Goal: Use online tool/utility: Utilize a website feature to perform a specific function

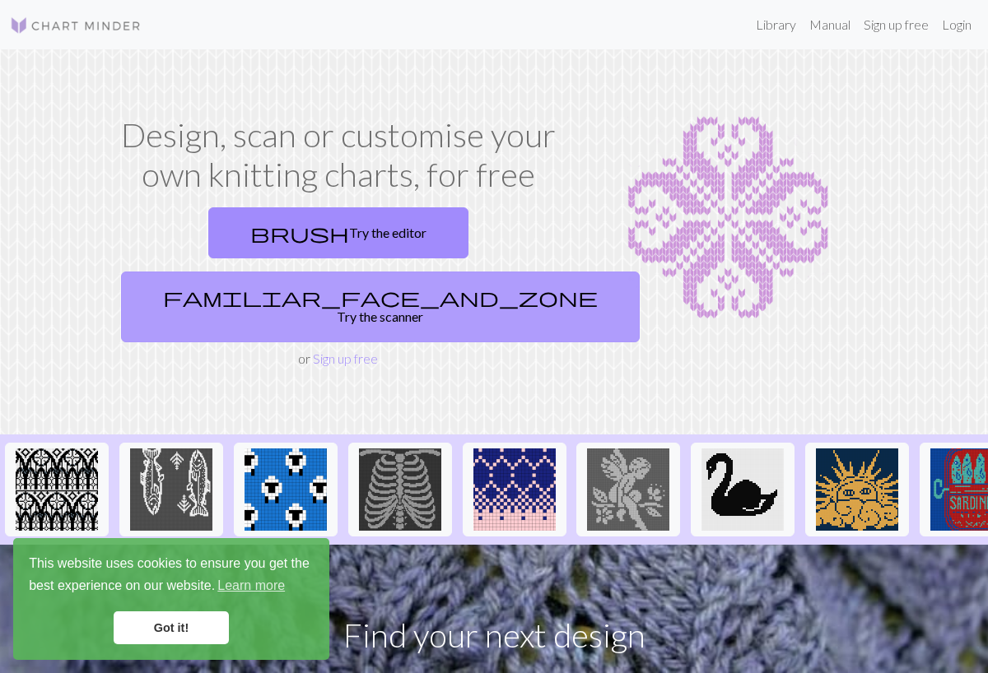
click at [458, 272] on link "familiar_face_and_zone Try the scanner" at bounding box center [380, 307] width 519 height 71
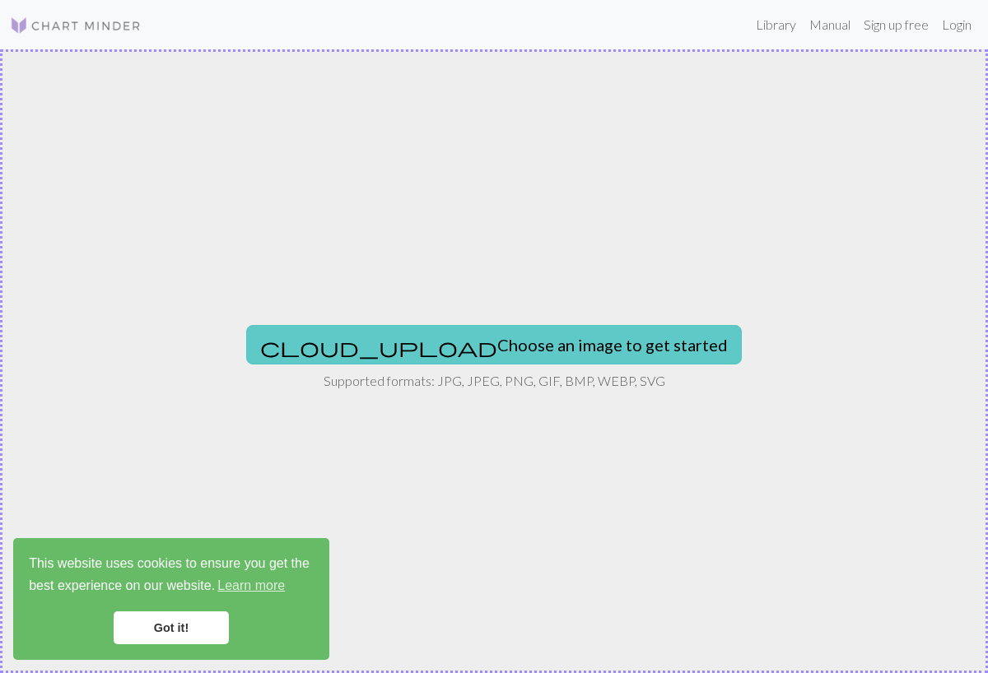
click at [452, 337] on button "cloud_upload Choose an image to get started" at bounding box center [494, 345] width 496 height 40
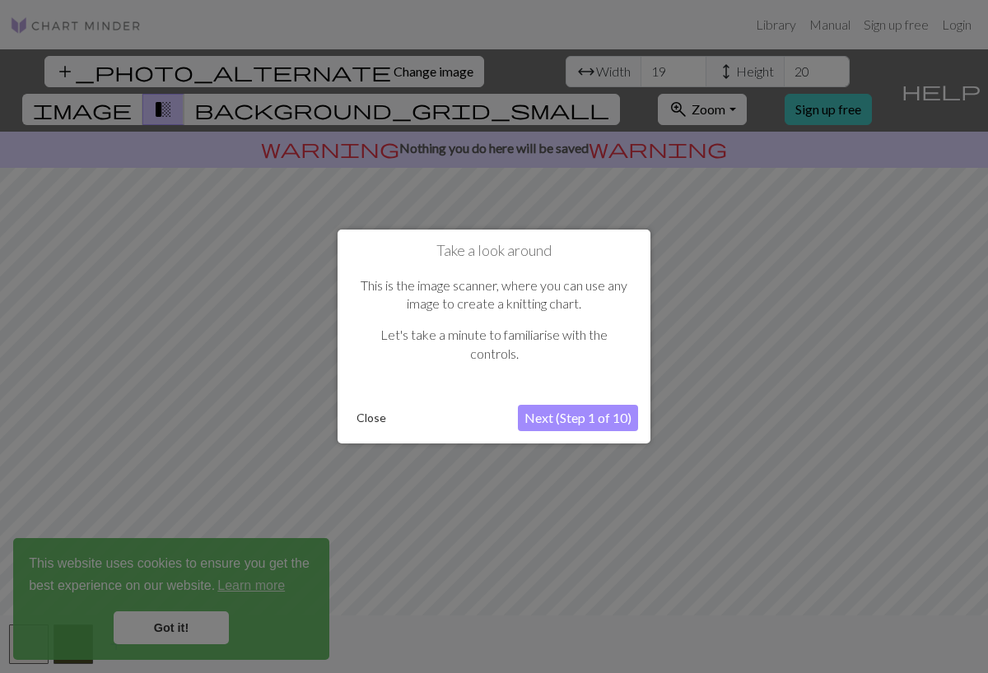
click at [556, 415] on button "Next (Step 1 of 10)" at bounding box center [578, 418] width 120 height 26
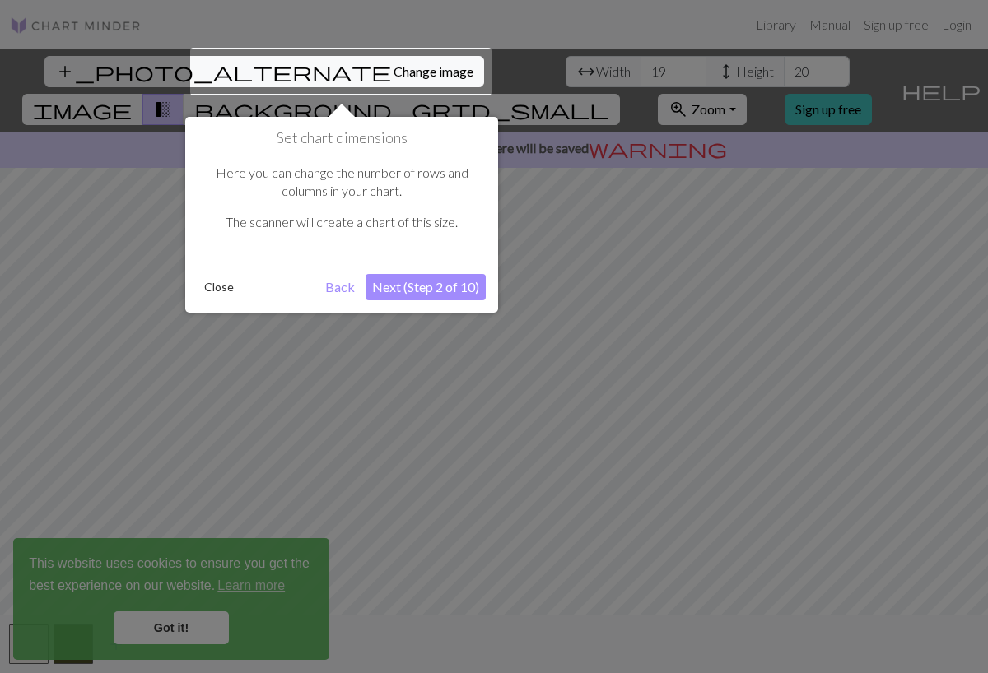
click at [405, 289] on button "Next (Step 2 of 10)" at bounding box center [425, 287] width 120 height 26
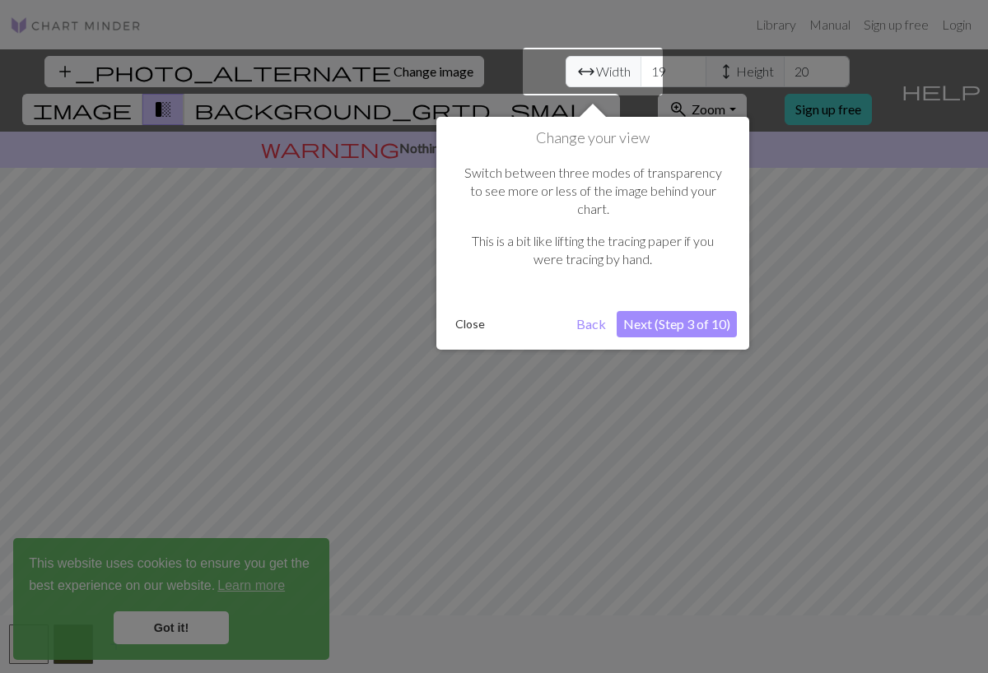
click at [646, 311] on button "Next (Step 3 of 10)" at bounding box center [677, 324] width 120 height 26
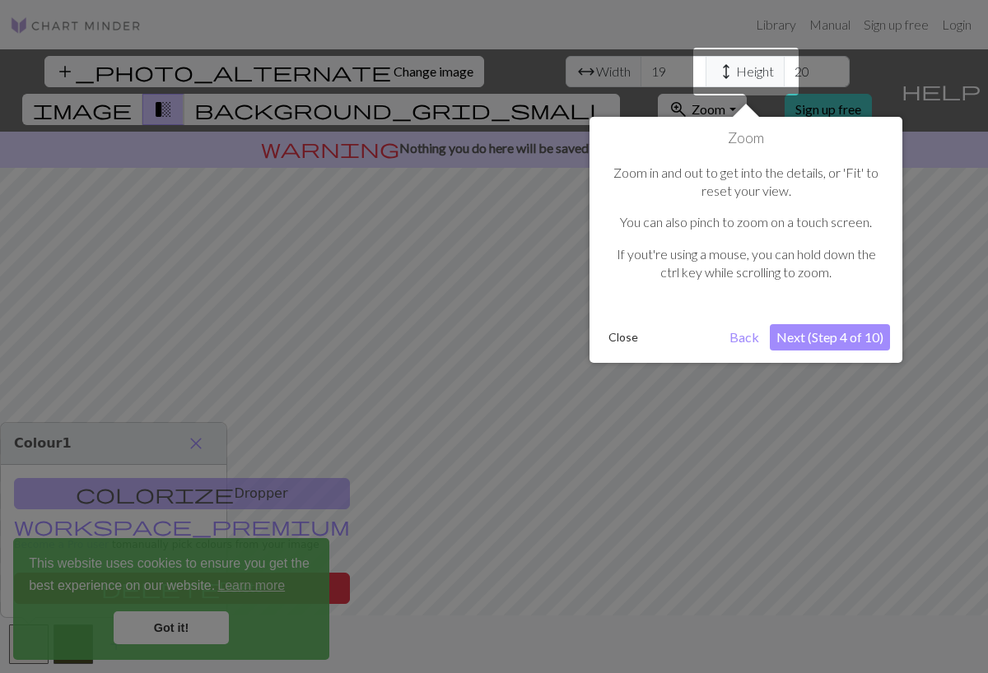
click at [788, 325] on button "Next (Step 4 of 10)" at bounding box center [830, 337] width 120 height 26
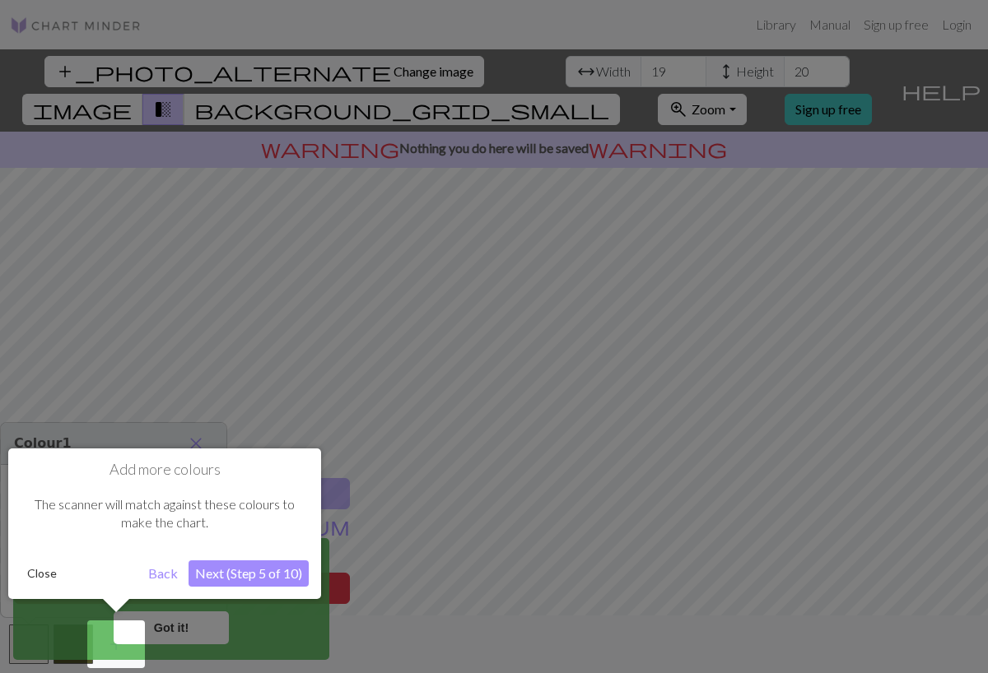
click at [288, 577] on button "Next (Step 5 of 10)" at bounding box center [248, 574] width 120 height 26
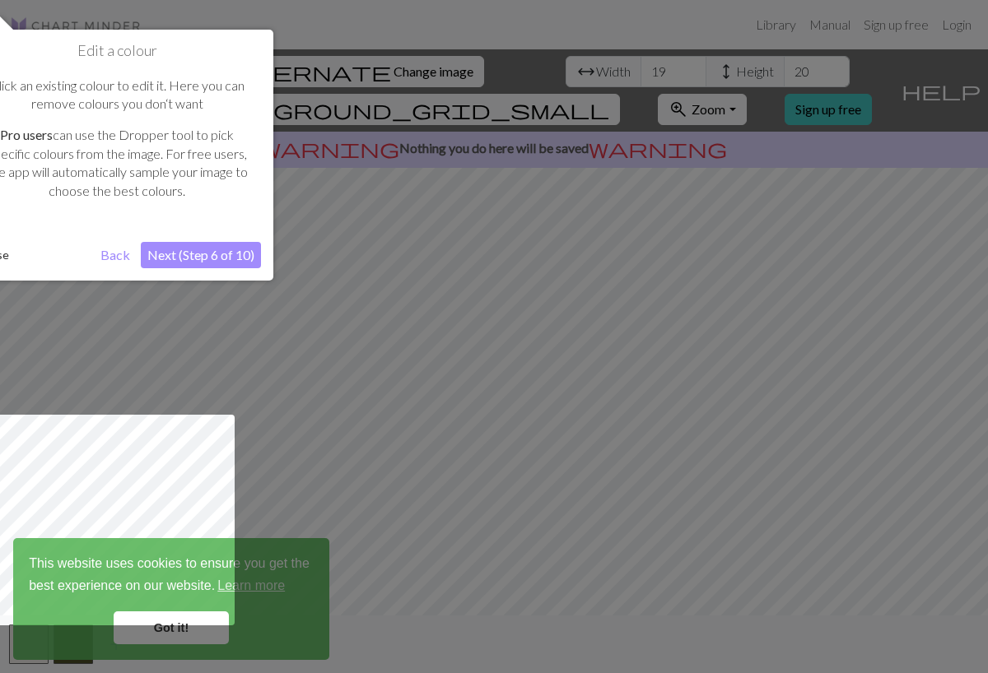
click at [208, 254] on button "Next (Step 6 of 10)" at bounding box center [201, 255] width 120 height 26
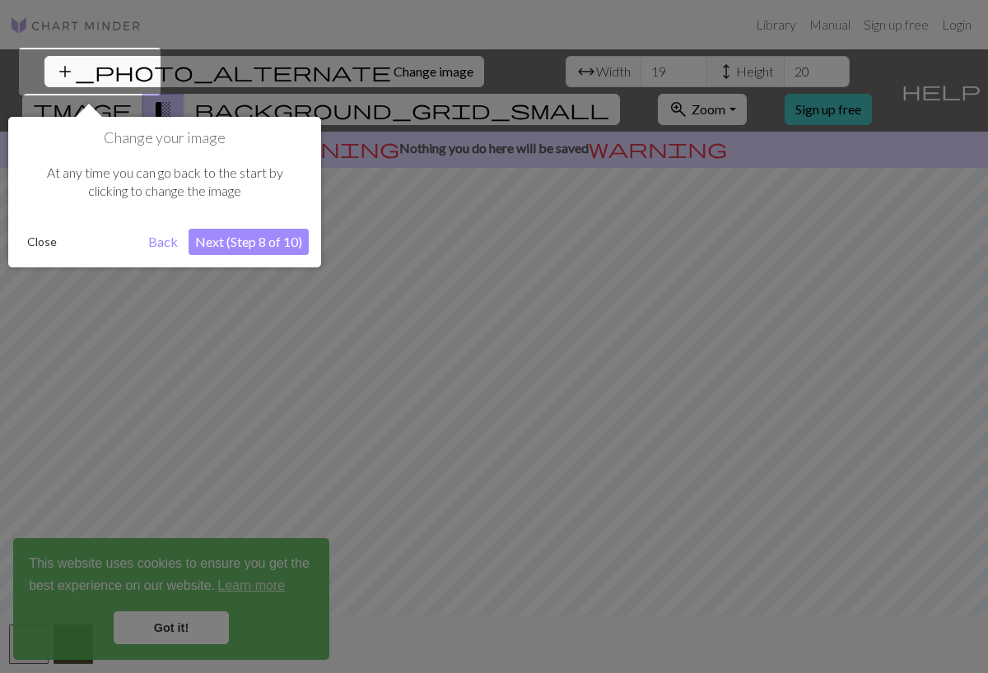
click at [218, 235] on button "Next (Step 8 of 10)" at bounding box center [248, 242] width 120 height 26
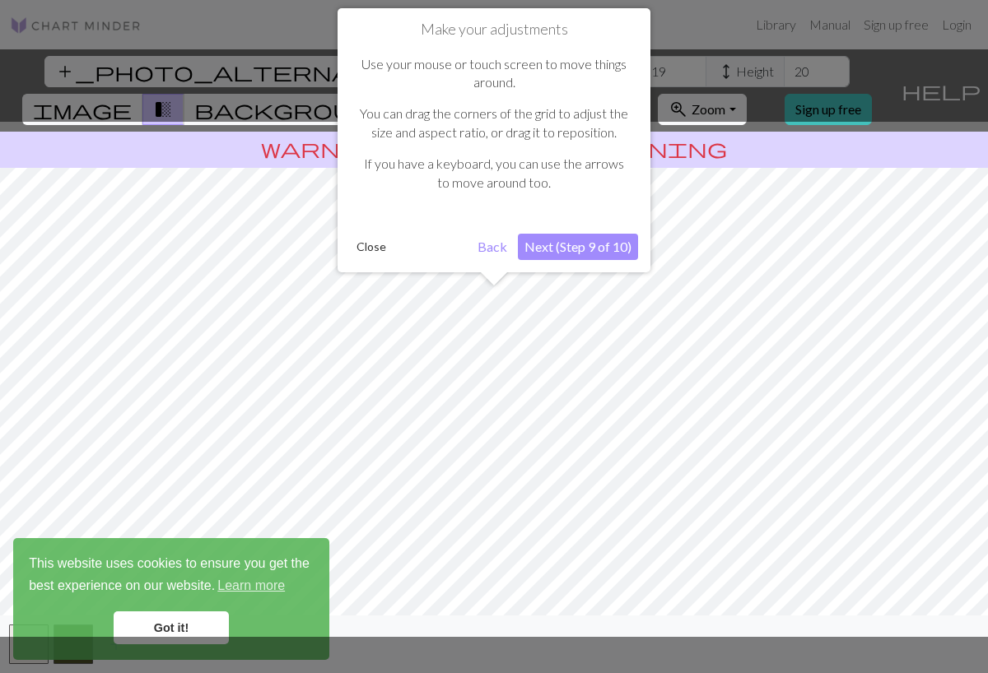
click at [371, 247] on button "Close" at bounding box center [371, 247] width 43 height 25
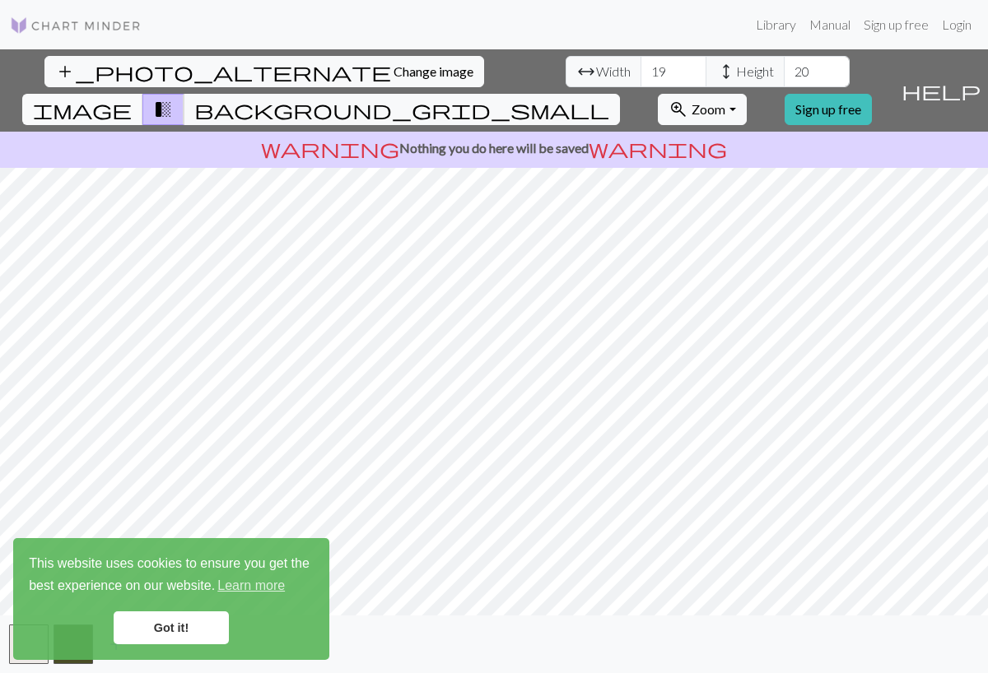
click at [132, 98] on span "image" at bounding box center [82, 109] width 99 height 23
click at [173, 98] on span "transition_fade" at bounding box center [163, 109] width 20 height 23
click at [609, 98] on span "background_grid_small" at bounding box center [401, 109] width 415 height 23
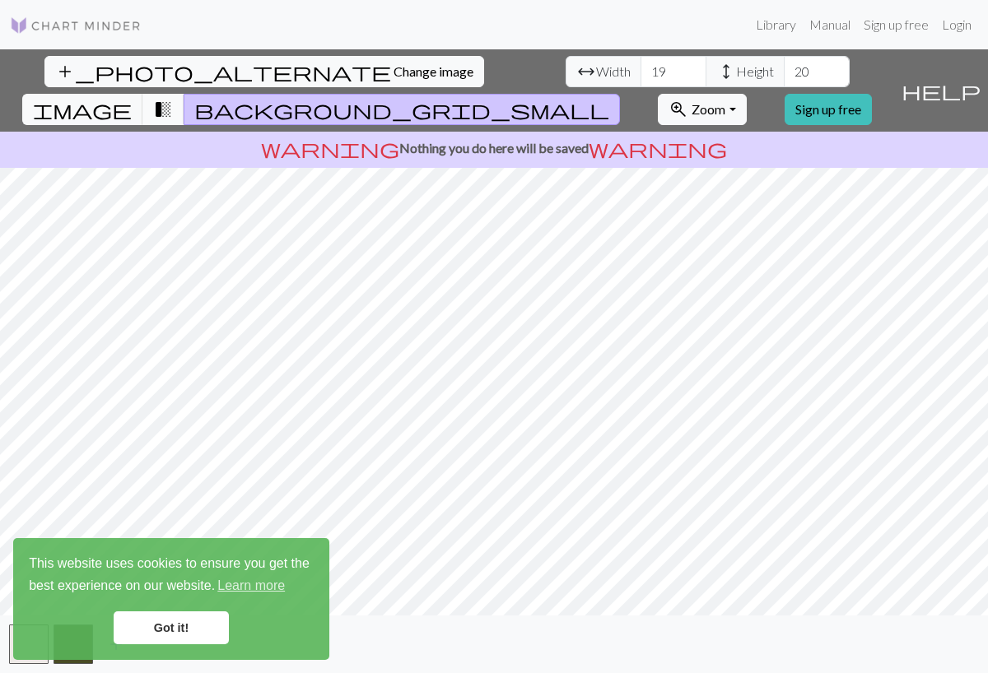
click at [184, 94] on button "transition_fade" at bounding box center [163, 109] width 42 height 31
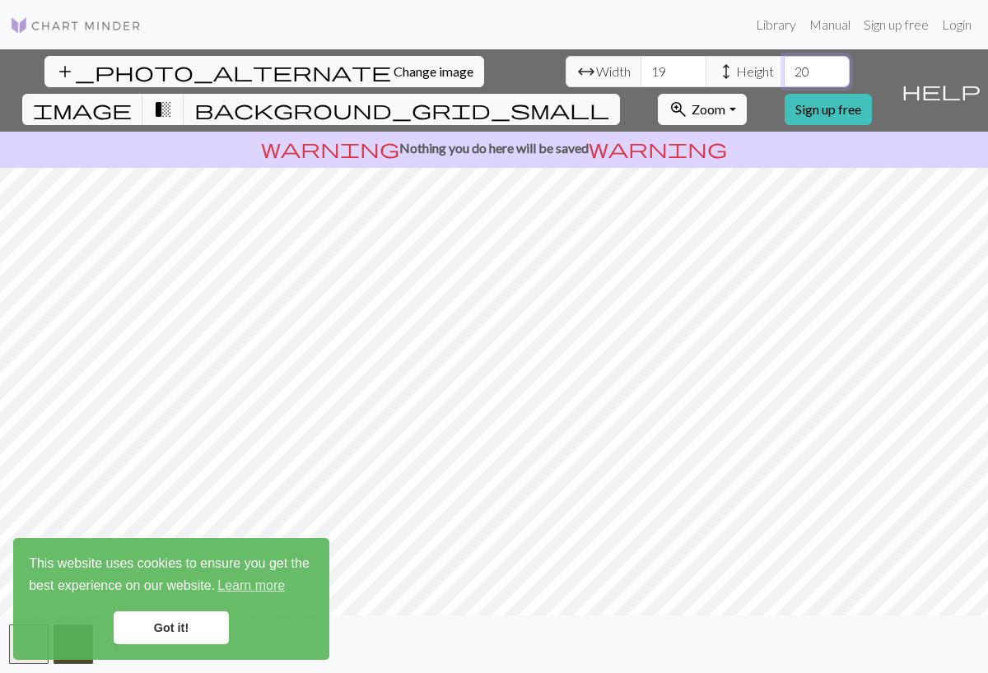
click at [784, 59] on input "20" at bounding box center [817, 71] width 66 height 31
click at [640, 72] on input "18" at bounding box center [673, 71] width 66 height 31
drag, startPoint x: 305, startPoint y: 67, endPoint x: 275, endPoint y: 71, distance: 30.6
click at [640, 71] on input "18" at bounding box center [673, 71] width 66 height 31
type input "200"
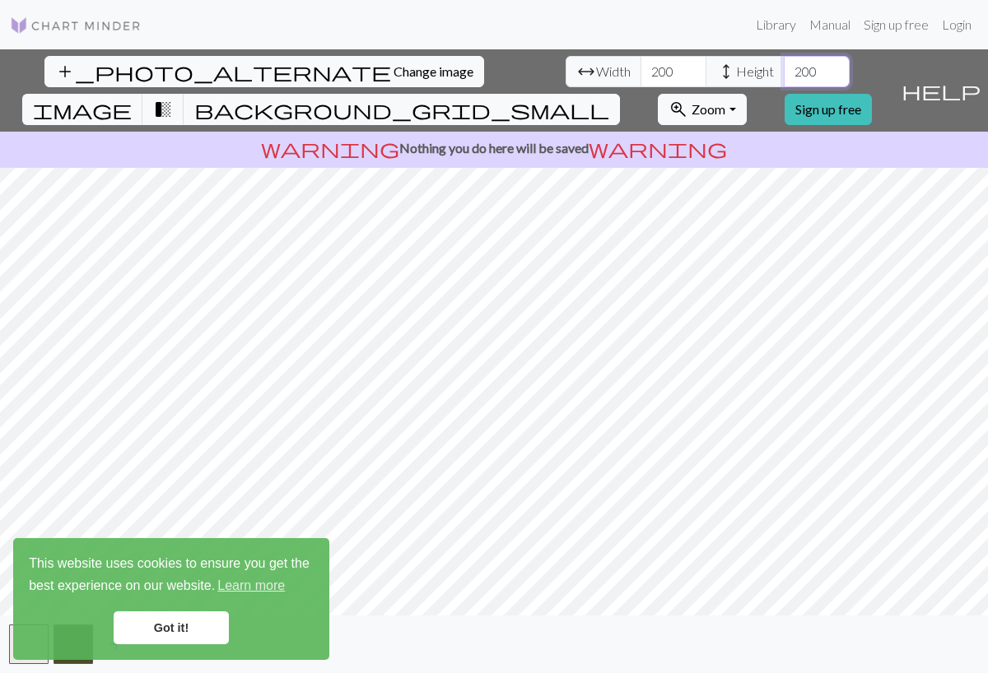
type input "200"
click at [199, 631] on link "Got it!" at bounding box center [171, 628] width 115 height 33
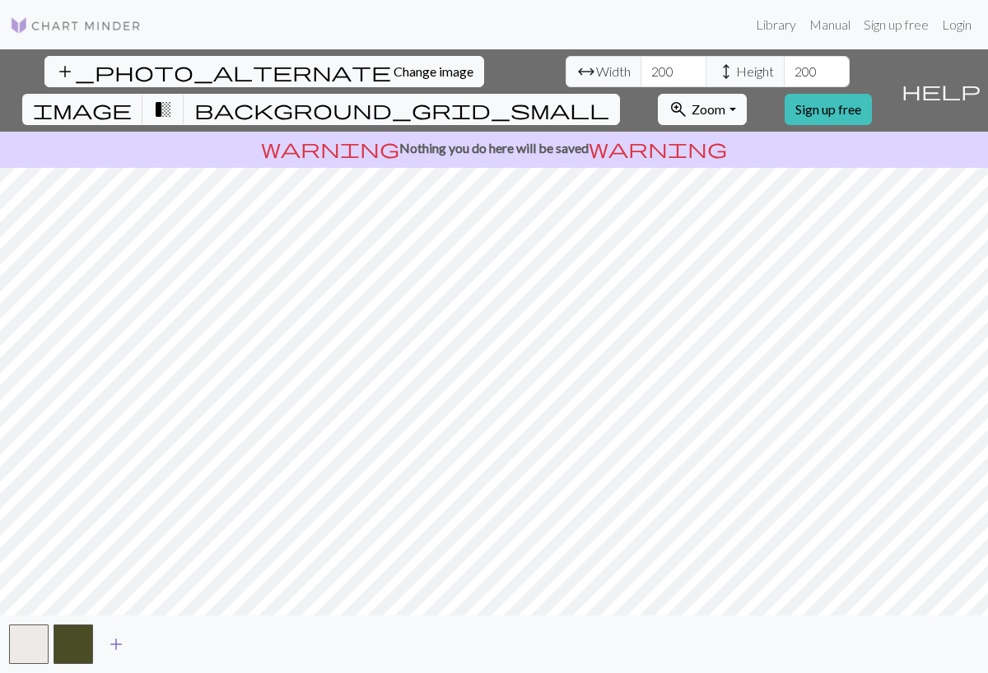
click at [117, 640] on span "add" at bounding box center [116, 644] width 20 height 23
click at [161, 641] on span "add" at bounding box center [161, 644] width 20 height 23
click at [207, 647] on span "add" at bounding box center [205, 644] width 20 height 23
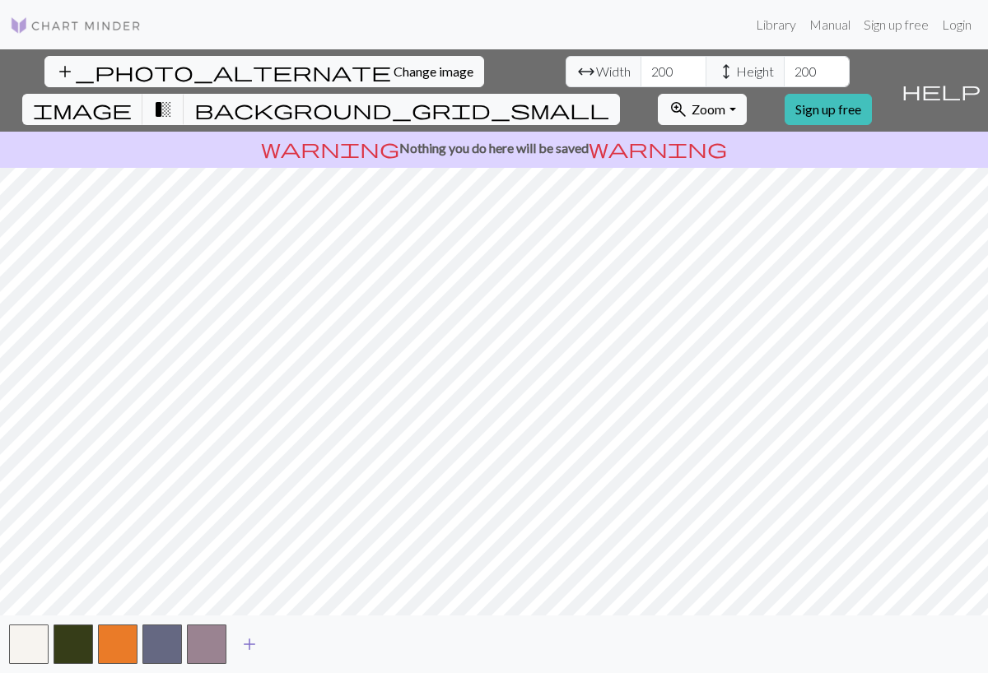
click at [250, 637] on span "add" at bounding box center [250, 644] width 20 height 23
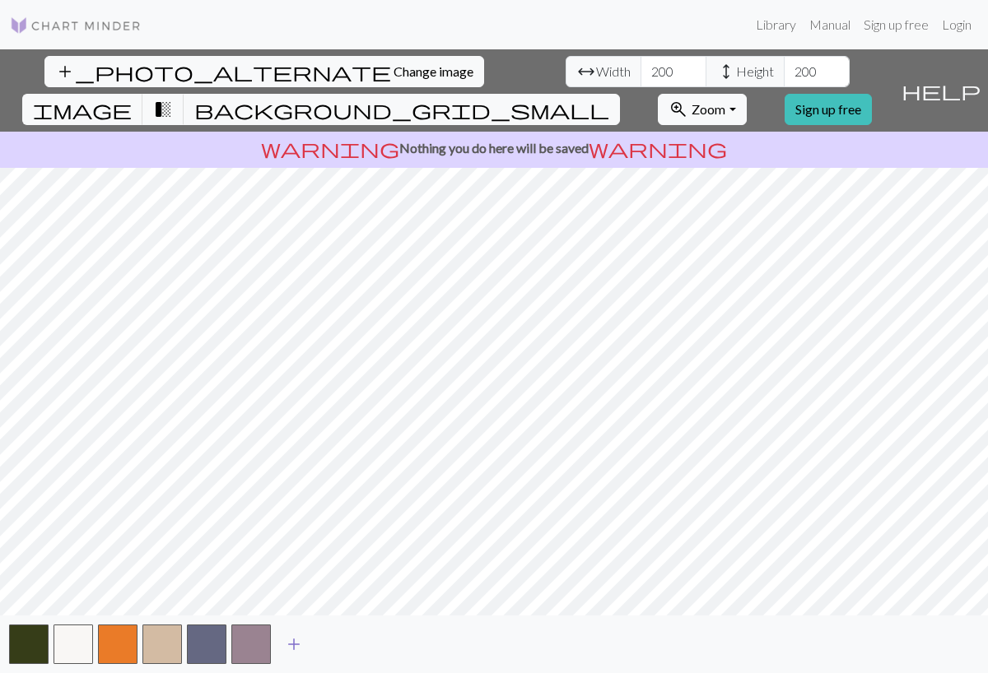
click at [291, 641] on span "add" at bounding box center [294, 644] width 20 height 23
click at [331, 645] on span "add" at bounding box center [338, 644] width 20 height 23
click at [609, 98] on span "background_grid_small" at bounding box center [401, 109] width 415 height 23
